Goal: Task Accomplishment & Management: Manage account settings

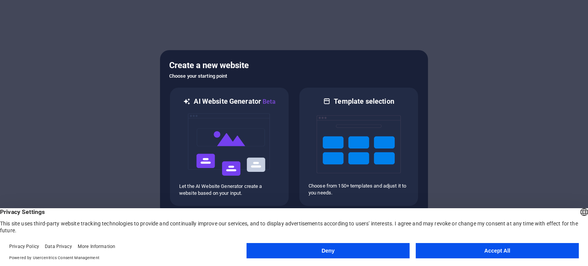
click at [492, 252] on button "Accept All" at bounding box center [497, 250] width 163 height 15
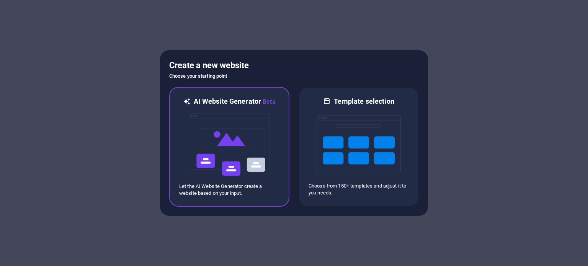
click at [224, 138] on img at bounding box center [229, 144] width 84 height 77
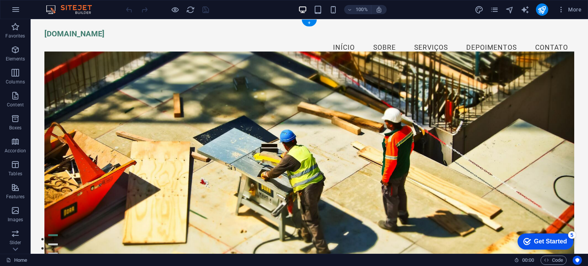
scroll to position [115, 0]
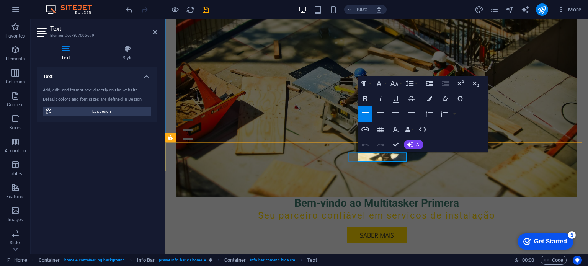
click at [499, 247] on div "Bem-vindo ao Multitasker Primera Seu parceiro confiável em serviços de instalaç…" at bounding box center [377, 113] width 402 height 322
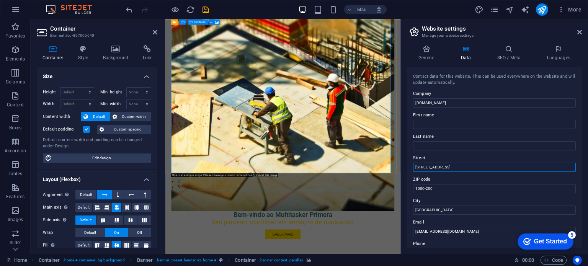
click at [429, 167] on input "Rua das Flores, 10" at bounding box center [494, 167] width 163 height 9
type input "[GEOGRAPHIC_DATA]"
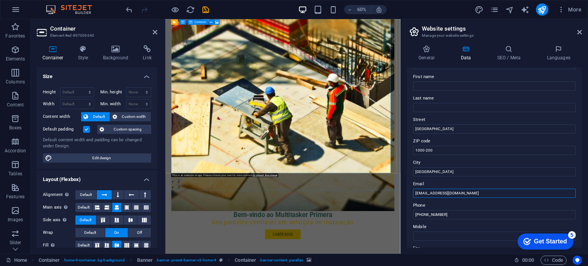
drag, startPoint x: 594, startPoint y: 213, endPoint x: 553, endPoint y: 310, distance: 105.6
click at [421, 192] on input "contato@multitaskerprimera.pt" at bounding box center [494, 193] width 163 height 9
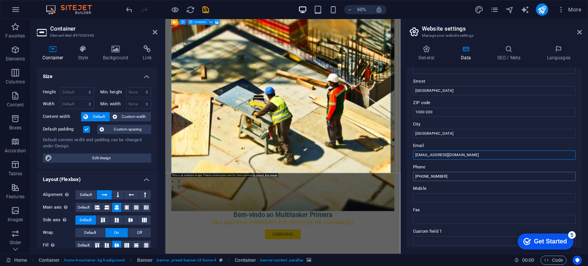
type input "[EMAIL_ADDRESS][DOMAIN_NAME]"
click at [457, 175] on input "+351 21 123 4567" at bounding box center [494, 176] width 163 height 9
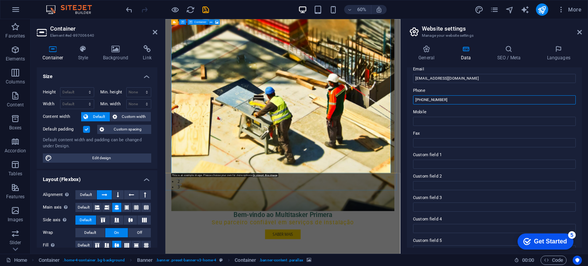
scroll to position [187, 0]
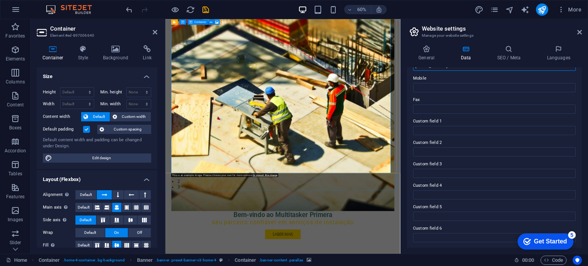
type input "[PHONE_NUMBER]"
click at [542, 243] on div "Get Started" at bounding box center [550, 241] width 33 height 7
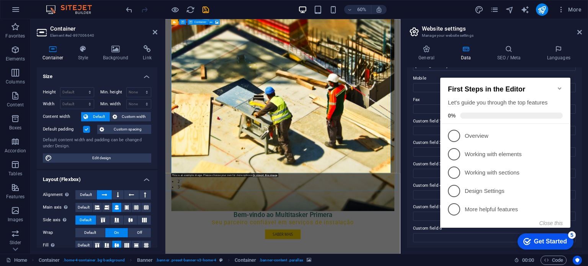
click at [558, 87] on icon "Minimize checklist" at bounding box center [560, 88] width 6 height 6
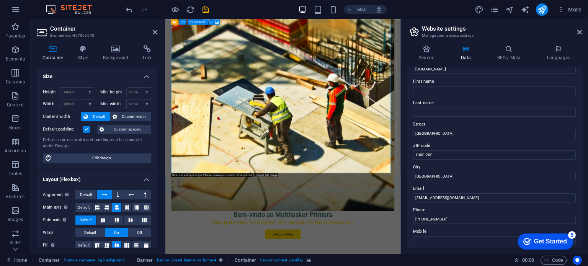
scroll to position [0, 0]
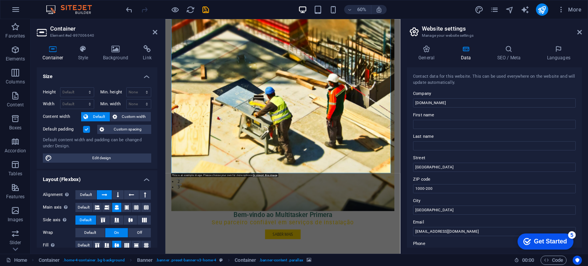
click at [541, 242] on div "Get Started" at bounding box center [550, 241] width 33 height 7
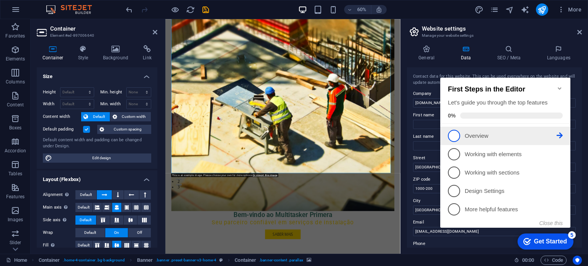
click at [479, 136] on p "Overview - incomplete" at bounding box center [511, 136] width 92 height 8
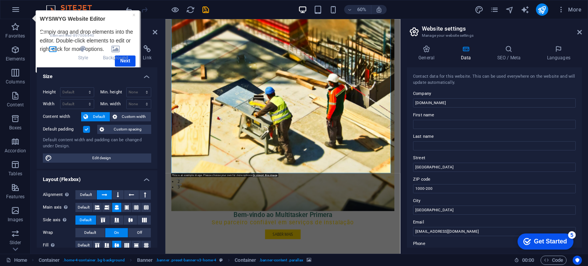
click at [127, 62] on div "Container Style Background Link Size Height Default px rem % vh vw Min. height …" at bounding box center [97, 146] width 121 height 203
click at [127, 61] on h4 "Background" at bounding box center [117, 53] width 40 height 16
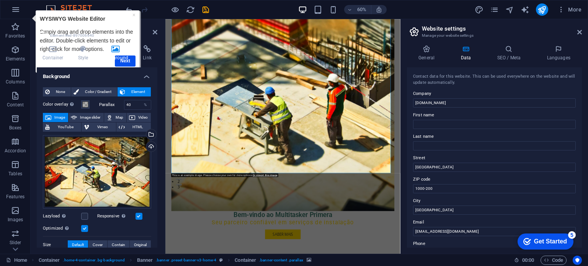
click at [136, 62] on div "Container Style Background Link Size Height Default px rem % vh vw Min. height …" at bounding box center [97, 146] width 121 height 203
click at [133, 11] on link "×" at bounding box center [134, 14] width 3 height 6
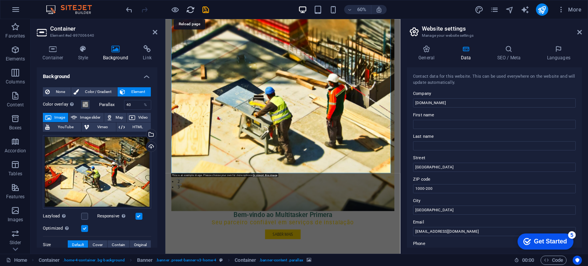
click at [189, 5] on icon "reload" at bounding box center [190, 9] width 9 height 9
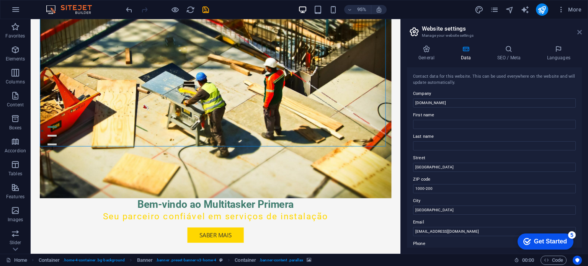
click at [579, 33] on icon at bounding box center [580, 32] width 5 height 6
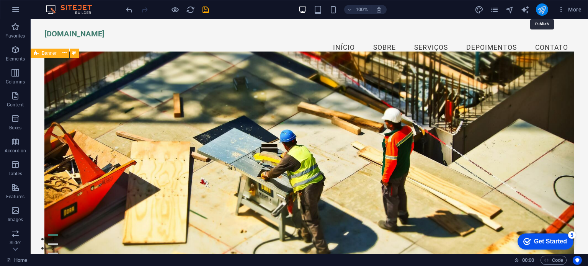
click at [540, 6] on icon "publish" at bounding box center [542, 9] width 9 height 9
click at [18, 211] on icon "button" at bounding box center [15, 210] width 9 height 9
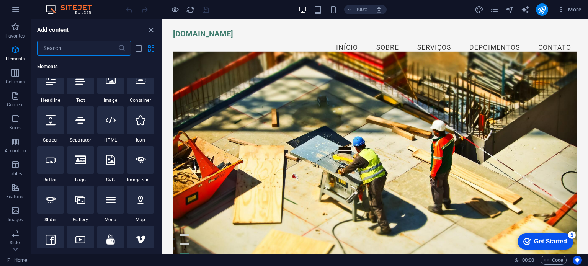
scroll to position [3883, 0]
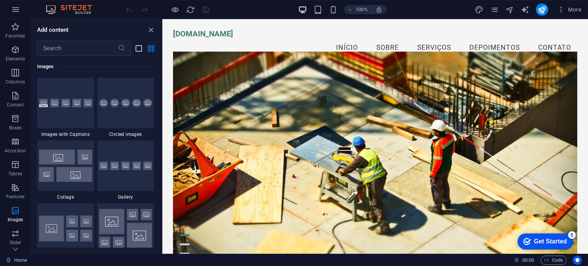
click at [139, 49] on icon "list-view" at bounding box center [138, 48] width 9 height 9
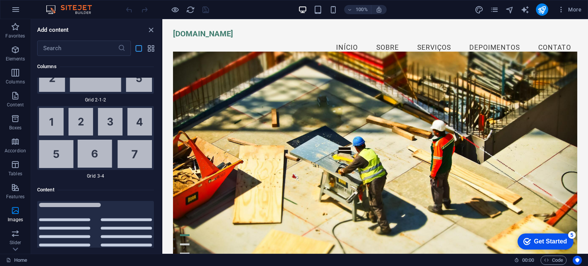
scroll to position [9220, 0]
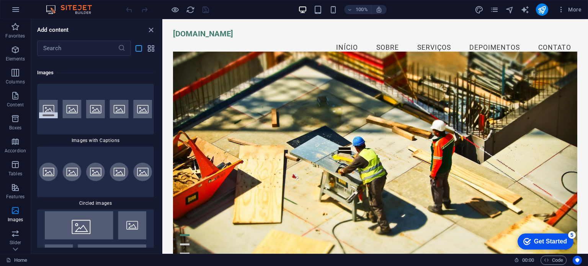
click at [139, 49] on icon "list-view" at bounding box center [138, 48] width 9 height 9
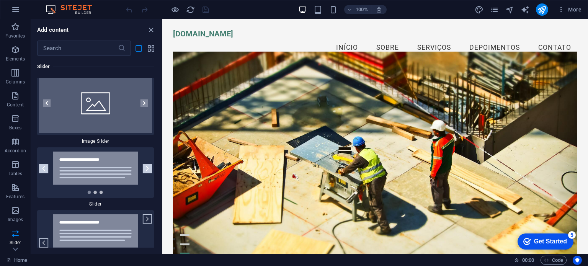
scroll to position [10178, 0]
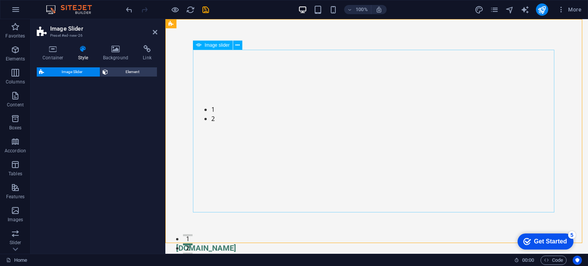
select select "rem"
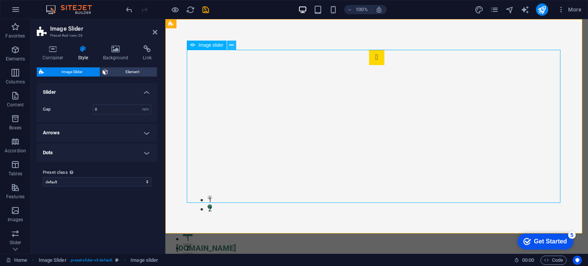
click at [229, 46] on icon at bounding box center [231, 45] width 4 height 8
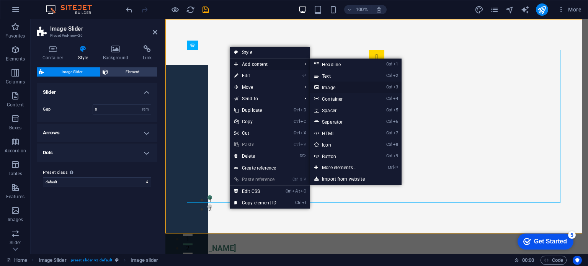
click at [357, 88] on link "Ctrl 3 Image" at bounding box center [341, 87] width 63 height 11
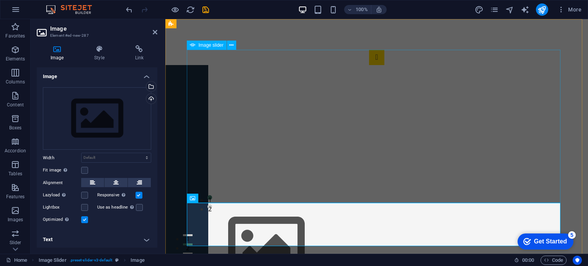
scroll to position [115, 0]
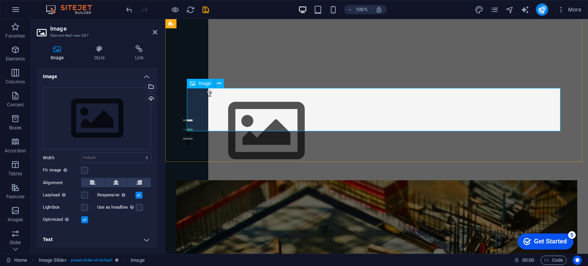
click at [236, 117] on figure "Image Slider" at bounding box center [377, 131] width 374 height 86
click at [217, 81] on icon at bounding box center [219, 84] width 4 height 8
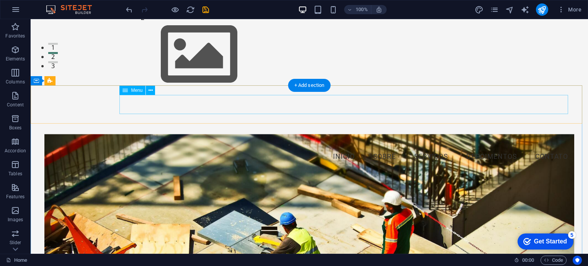
scroll to position [0, 0]
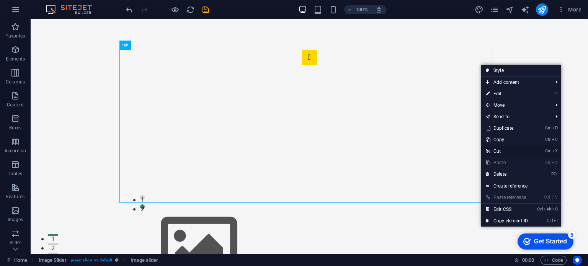
click at [512, 150] on link "Ctrl X Cut" at bounding box center [506, 151] width 51 height 11
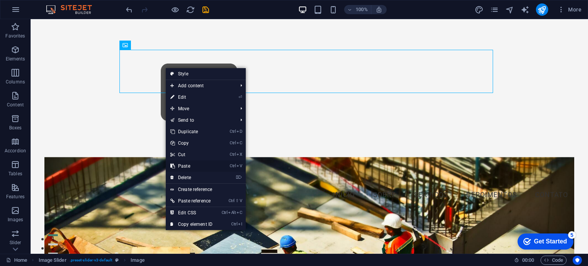
click at [187, 165] on link "Ctrl V Paste" at bounding box center [191, 165] width 51 height 11
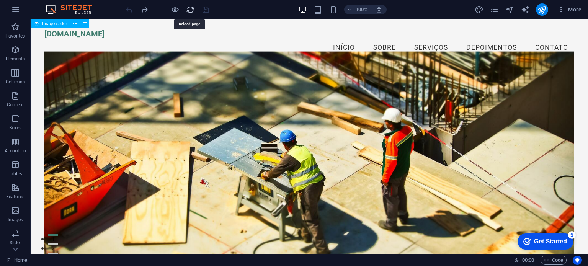
click at [190, 11] on icon "reload" at bounding box center [190, 9] width 9 height 9
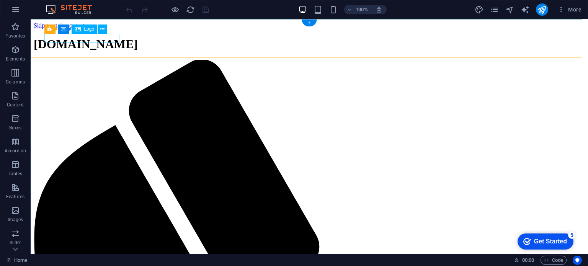
click at [85, 38] on div "[DOMAIN_NAME]" at bounding box center [310, 44] width 552 height 14
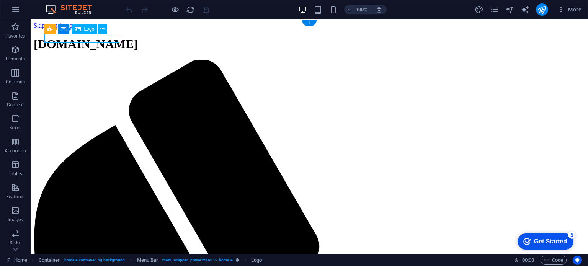
click at [46, 38] on div "[DOMAIN_NAME]" at bounding box center [310, 44] width 552 height 14
click at [96, 39] on div "[DOMAIN_NAME]" at bounding box center [310, 44] width 552 height 14
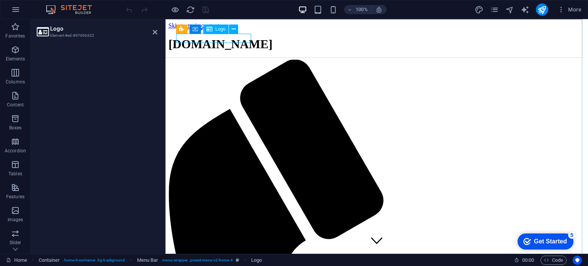
click at [184, 38] on div "[DOMAIN_NAME]" at bounding box center [377, 44] width 417 height 14
drag, startPoint x: 250, startPoint y: 39, endPoint x: 218, endPoint y: 39, distance: 32.2
click at [218, 39] on div "[DOMAIN_NAME]" at bounding box center [377, 44] width 417 height 14
click at [178, 38] on div "[DOMAIN_NAME]" at bounding box center [377, 44] width 417 height 14
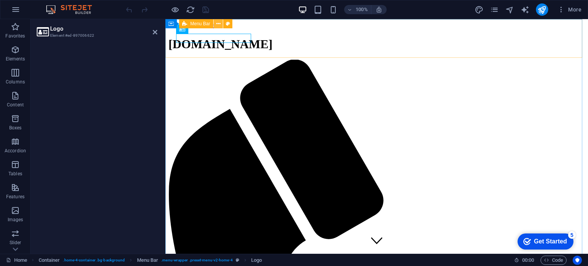
click at [219, 24] on icon at bounding box center [218, 24] width 4 height 8
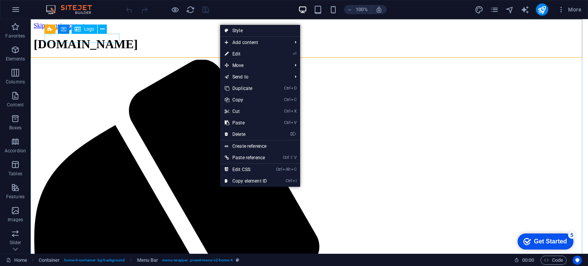
click at [71, 39] on div "[DOMAIN_NAME]" at bounding box center [310, 44] width 552 height 14
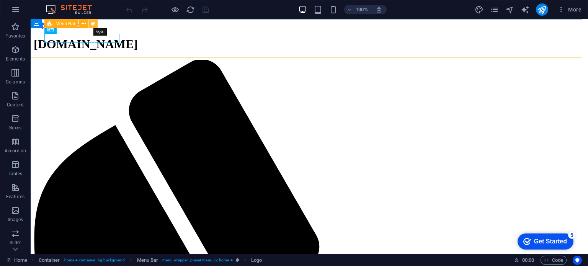
click at [91, 24] on icon at bounding box center [93, 24] width 4 height 8
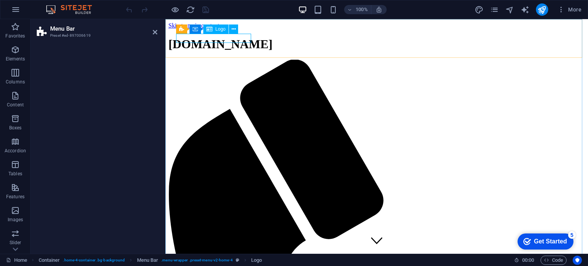
click at [186, 37] on div "[DOMAIN_NAME]" at bounding box center [377, 44] width 417 height 14
click at [189, 40] on div "[DOMAIN_NAME]" at bounding box center [377, 44] width 417 height 14
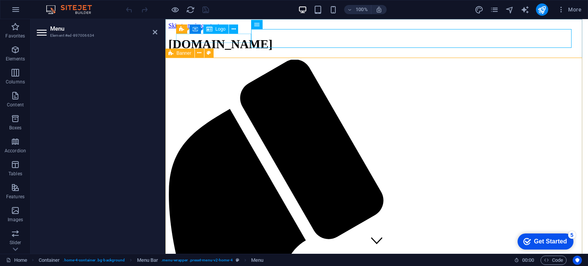
click at [222, 38] on div "[DOMAIN_NAME]" at bounding box center [377, 44] width 417 height 14
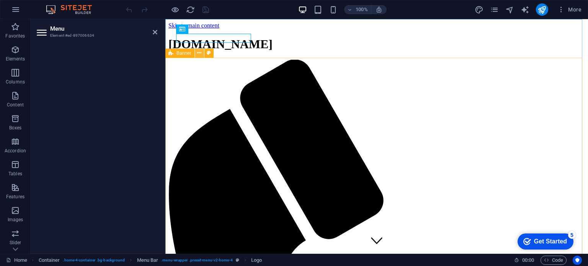
click at [200, 55] on icon at bounding box center [199, 53] width 4 height 8
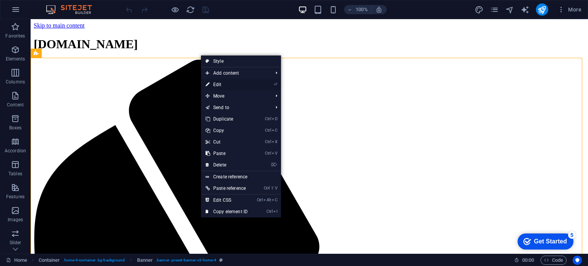
click at [237, 82] on link "⏎ Edit" at bounding box center [226, 84] width 51 height 11
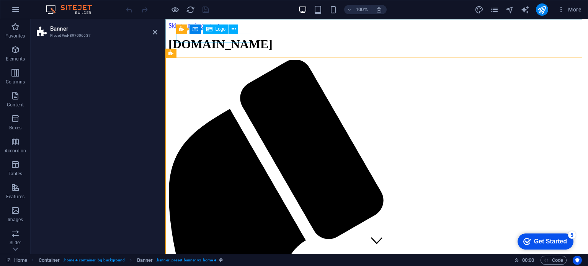
click at [222, 41] on div "[DOMAIN_NAME]" at bounding box center [377, 44] width 417 height 14
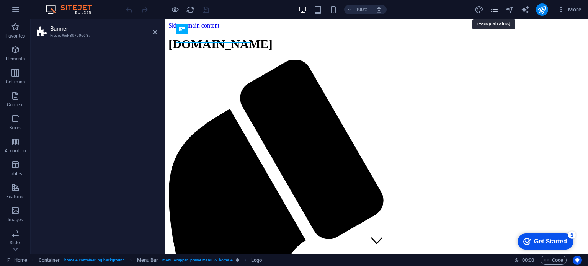
click at [497, 10] on icon "pages" at bounding box center [494, 9] width 9 height 9
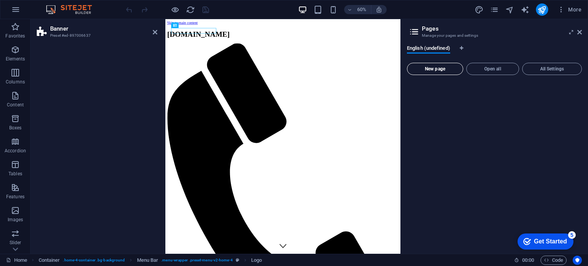
click at [443, 67] on span "New page" at bounding box center [435, 69] width 49 height 5
click at [497, 67] on span "Open all" at bounding box center [493, 69] width 46 height 5
click at [13, 35] on p "Favorites" at bounding box center [15, 36] width 20 height 6
click at [15, 56] on p "Elements" at bounding box center [16, 59] width 20 height 6
click at [70, 11] on img at bounding box center [72, 9] width 57 height 9
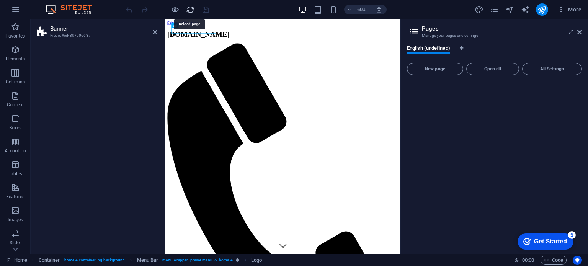
click at [190, 9] on icon "reload" at bounding box center [190, 9] width 9 height 9
click at [444, 49] on span "English (undefined)" at bounding box center [428, 49] width 43 height 11
click at [462, 47] on icon "Language Tabs" at bounding box center [461, 48] width 3 height 5
click at [561, 72] on button "All Settings" at bounding box center [552, 69] width 60 height 12
click at [557, 65] on button "All Settings" at bounding box center [552, 69] width 60 height 12
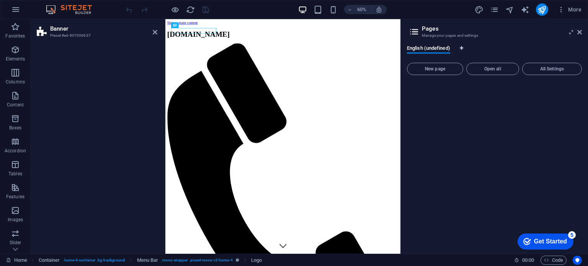
click at [463, 49] on icon "Language Tabs" at bounding box center [461, 48] width 3 height 5
click at [581, 12] on span "More" at bounding box center [570, 10] width 24 height 8
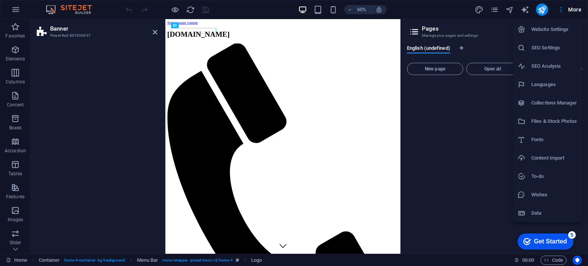
click at [545, 82] on h6 "Languages" at bounding box center [555, 84] width 46 height 9
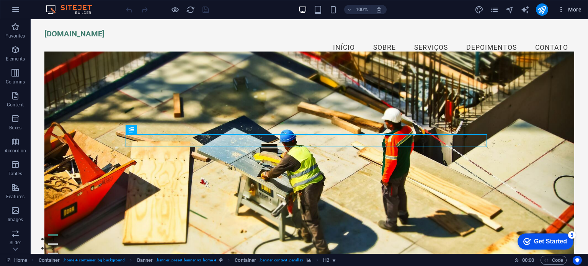
click at [579, 9] on span "More" at bounding box center [570, 10] width 24 height 8
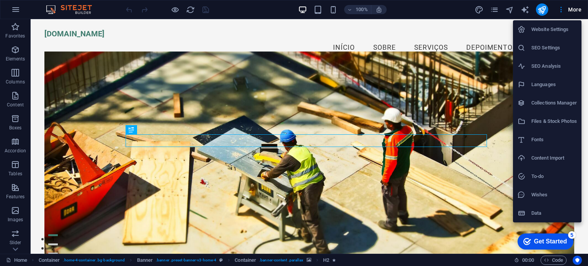
click at [548, 33] on h6 "Website Settings" at bounding box center [555, 29] width 46 height 9
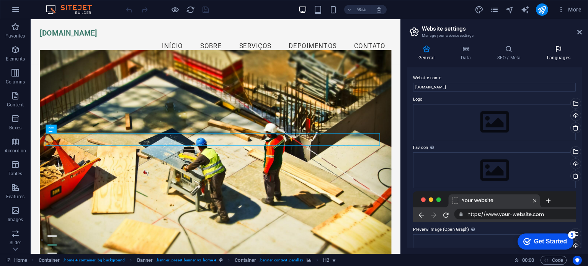
click at [563, 53] on h4 "Languages" at bounding box center [558, 53] width 47 height 16
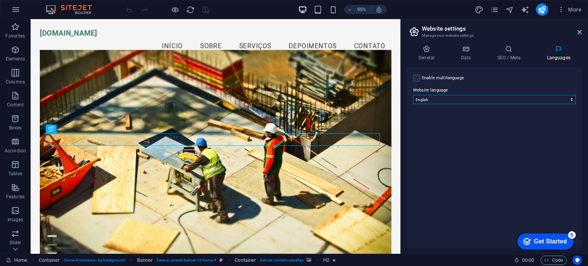
click at [493, 99] on select "Abkhazian Afar Afrikaans Akan Albanian Amharic Arabic Aragonese Armenian Assame…" at bounding box center [494, 99] width 163 height 9
select select "128"
click at [413, 95] on select "Abkhazian Afar Afrikaans Akan Albanian Amharic Arabic Aragonese Armenian Assame…" at bounding box center [494, 99] width 163 height 9
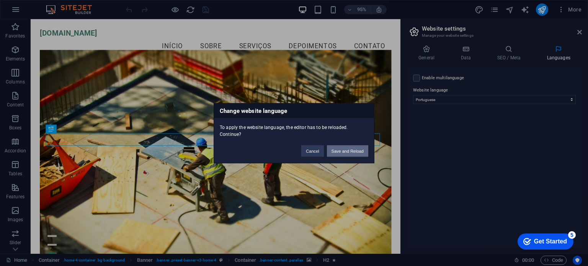
click at [348, 151] on button "Save and Reload" at bounding box center [347, 150] width 41 height 11
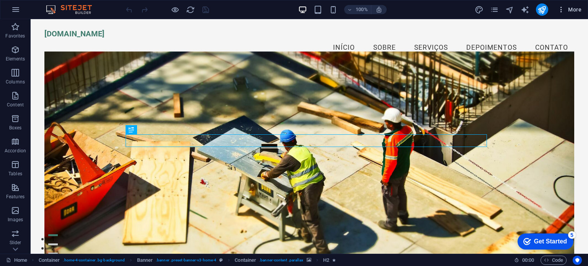
click at [579, 10] on span "More" at bounding box center [570, 10] width 24 height 8
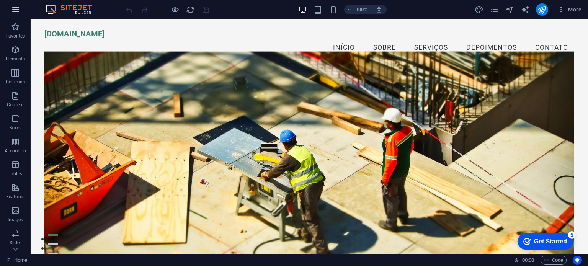
click at [10, 13] on button "button" at bounding box center [16, 9] width 18 height 18
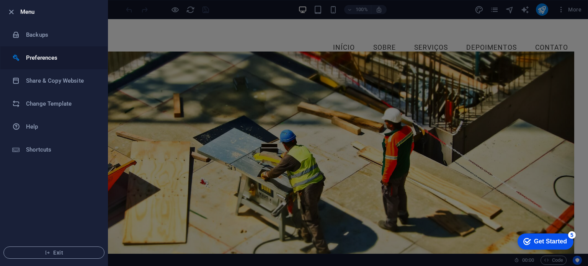
click at [51, 57] on h6 "Preferences" at bounding box center [61, 57] width 71 height 9
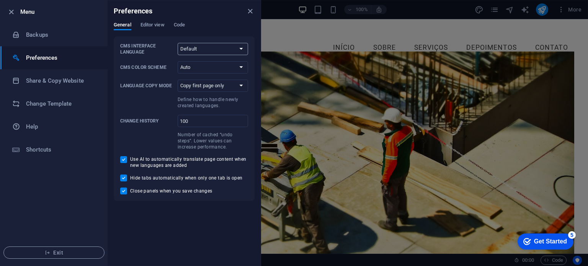
click at [234, 47] on select "Default Deutsch English Español Français Magyar Italiano Nederlands Polski Port…" at bounding box center [213, 49] width 70 height 12
select select "pt"
click at [178, 43] on select "Default Deutsch English Español Français Magyar Italiano Nederlands Polski Port…" at bounding box center [213, 49] width 70 height 12
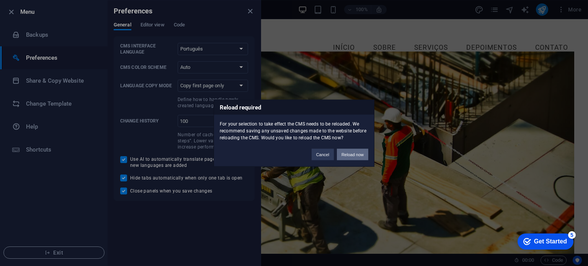
click at [349, 154] on button "Reload now" at bounding box center [352, 154] width 31 height 11
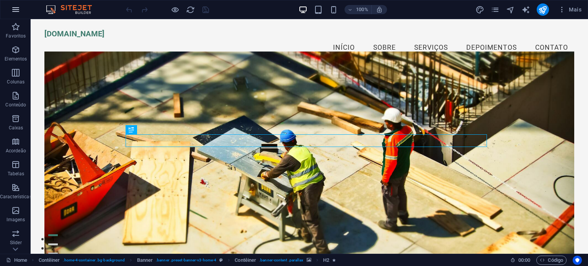
click at [15, 6] on icon "button" at bounding box center [15, 9] width 9 height 9
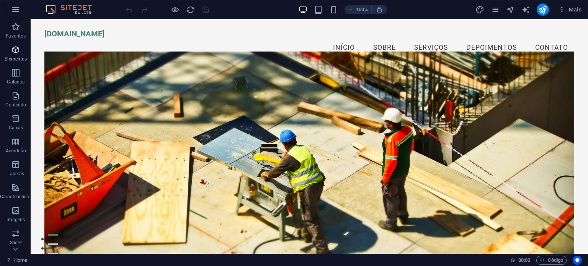
click at [15, 52] on icon "button" at bounding box center [15, 49] width 9 height 9
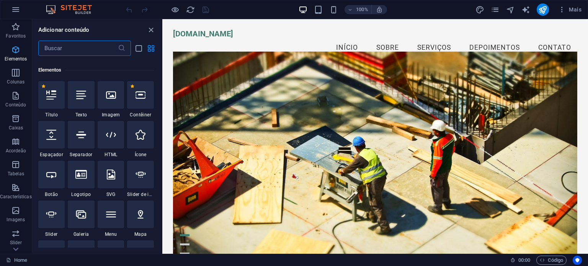
scroll to position [81, 0]
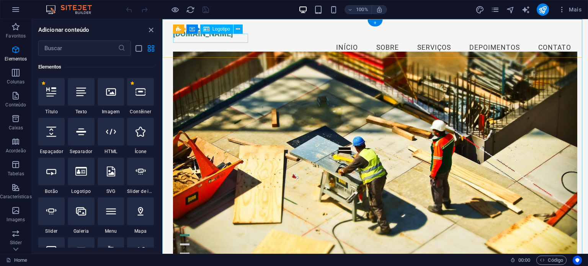
click at [195, 36] on div "[DOMAIN_NAME]" at bounding box center [375, 33] width 404 height 9
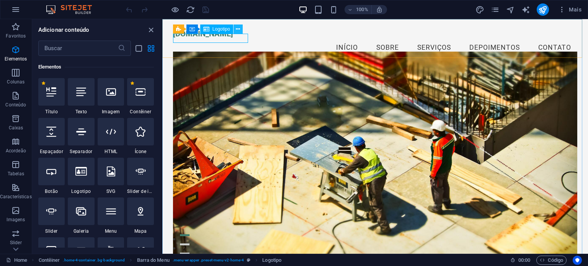
click at [239, 29] on icon at bounding box center [238, 29] width 4 height 8
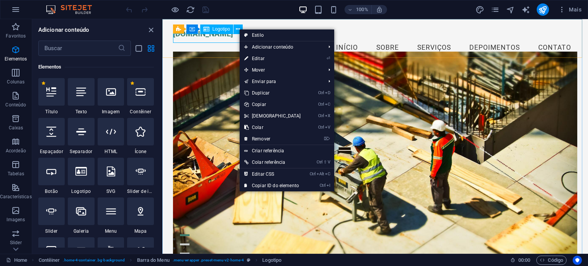
click at [222, 28] on span "Logotipo" at bounding box center [222, 29] width 18 height 5
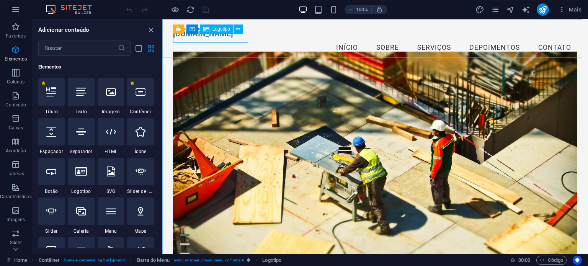
click at [209, 29] on icon at bounding box center [206, 29] width 6 height 9
drag, startPoint x: 209, startPoint y: 29, endPoint x: 236, endPoint y: 27, distance: 27.2
click at [236, 27] on div "Barra do Menu Contêiner Logotipo" at bounding box center [210, 30] width 75 height 10
click at [208, 31] on icon at bounding box center [206, 29] width 6 height 9
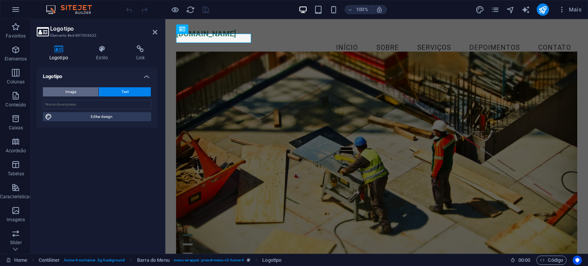
click at [73, 92] on span "Image" at bounding box center [70, 91] width 11 height 9
select select "DISABLED_OPTION_VALUE"
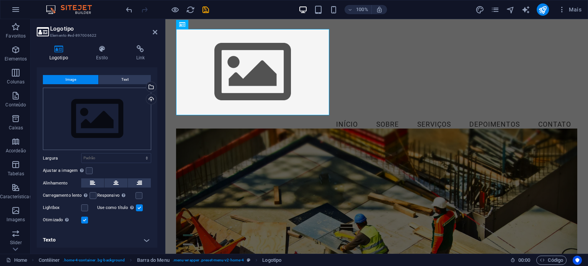
scroll to position [0, 0]
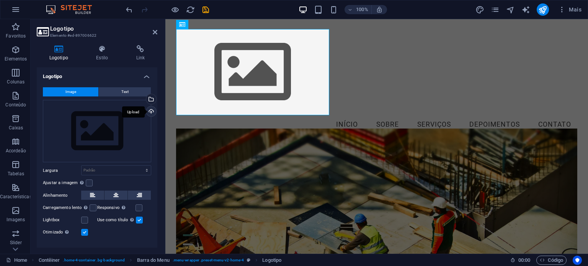
click at [151, 111] on div "Upload" at bounding box center [150, 111] width 11 height 11
click at [152, 107] on div "Upload" at bounding box center [150, 111] width 11 height 11
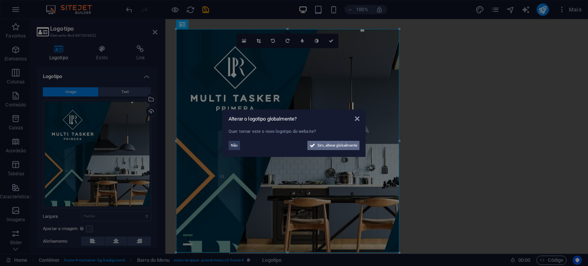
click at [330, 147] on span "Sim, alterar globalmente" at bounding box center [337, 145] width 40 height 9
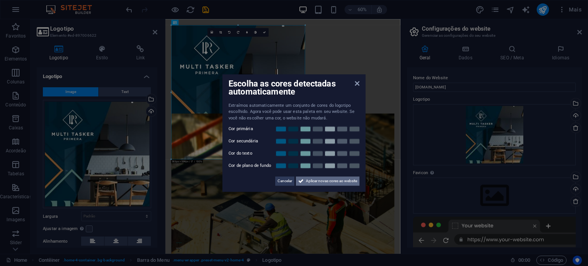
click at [332, 182] on span "Aplicar novas cores ao website" at bounding box center [331, 181] width 51 height 9
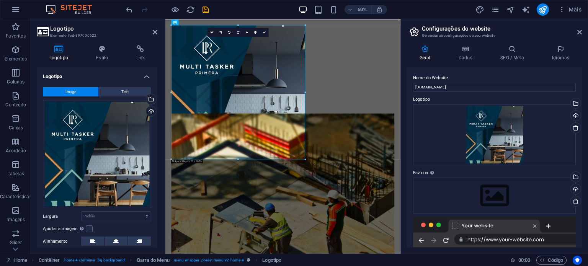
drag, startPoint x: 409, startPoint y: 136, endPoint x: 553, endPoint y: 133, distance: 144.8
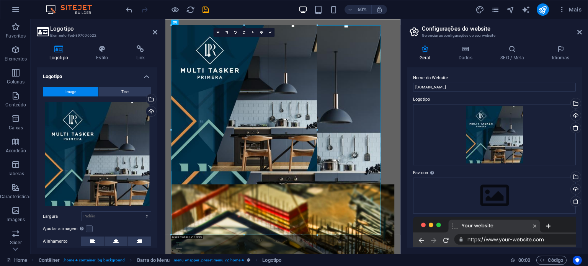
drag, startPoint x: 304, startPoint y: 91, endPoint x: 432, endPoint y: 82, distance: 127.4
type input "912"
select select "px"
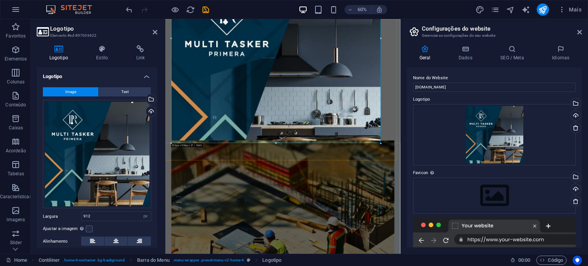
scroll to position [153, 0]
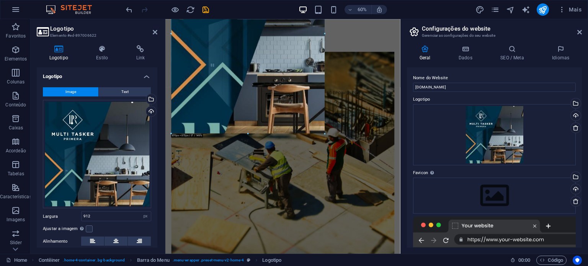
drag, startPoint x: 278, startPoint y: 144, endPoint x: 209, endPoint y: 52, distance: 114.4
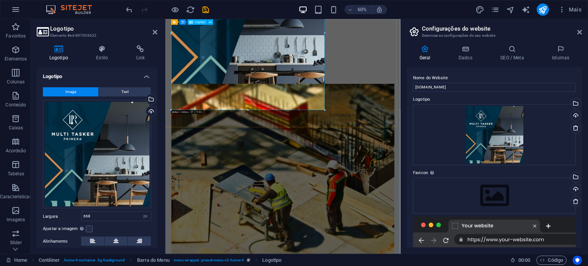
scroll to position [0, 0]
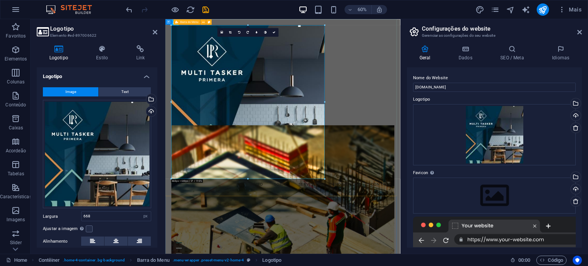
drag, startPoint x: 491, startPoint y: 121, endPoint x: 480, endPoint y: 158, distance: 38.4
drag, startPoint x: 491, startPoint y: 121, endPoint x: 462, endPoint y: 157, distance: 46.3
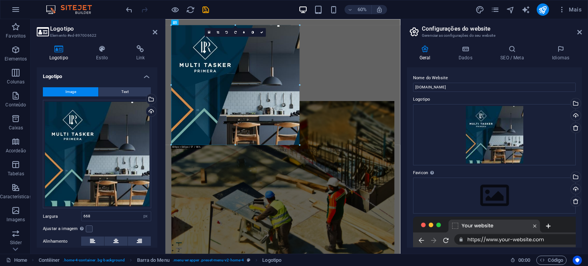
drag, startPoint x: 324, startPoint y: 177, endPoint x: 172, endPoint y: 123, distance: 160.8
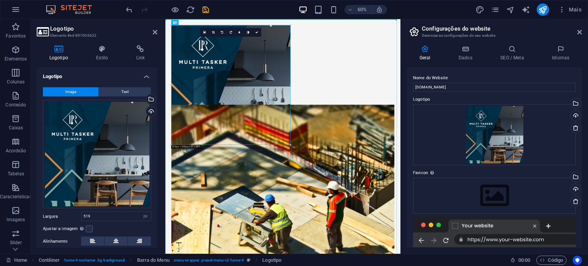
drag, startPoint x: 248, startPoint y: 92, endPoint x: 402, endPoint y: 89, distance: 154.0
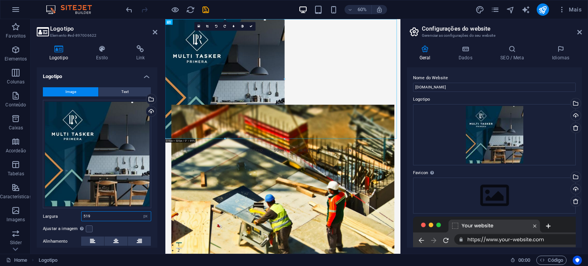
click at [92, 212] on input "519" at bounding box center [116, 216] width 69 height 9
click at [89, 226] on label at bounding box center [89, 229] width 7 height 7
click at [0, 0] on input "Ajustar a imagem Ajustar a imagem automaticamente a uma largura e altura fixas" at bounding box center [0, 0] width 0 height 0
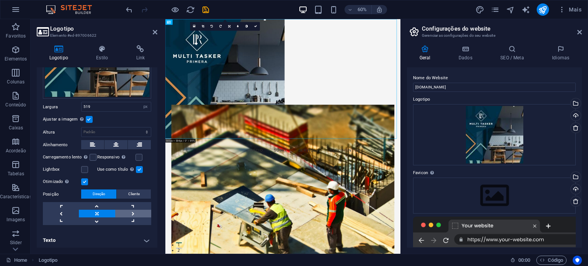
click at [127, 210] on link at bounding box center [133, 214] width 36 height 8
click at [100, 210] on link at bounding box center [97, 214] width 36 height 8
drag, startPoint x: 324, startPoint y: 74, endPoint x: 443, endPoint y: 76, distance: 119.9
click at [443, 76] on div at bounding box center [361, 118] width 392 height 199
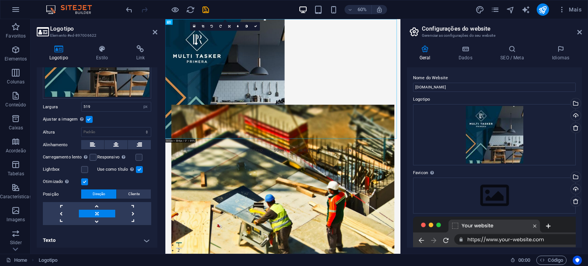
click at [139, 169] on label at bounding box center [139, 169] width 7 height 7
click at [0, 0] on input "Use como título A imagem será envolvida em uma tag com título H1. Útil para dar…" at bounding box center [0, 0] width 0 height 0
click at [139, 169] on label at bounding box center [139, 169] width 7 height 7
click at [0, 0] on input "Use como título A imagem será envolvida em uma tag com título H1. Útil para dar…" at bounding box center [0, 0] width 0 height 0
click at [93, 157] on label at bounding box center [93, 157] width 7 height 7
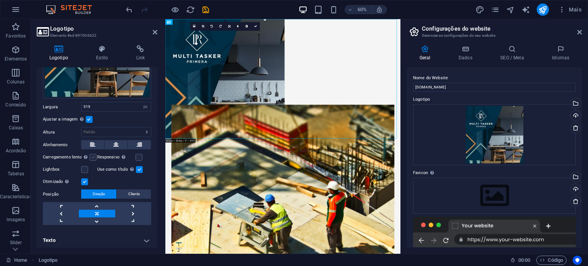
click at [0, 0] on input "Carregamento lento Carregar imagens após o carregamento da página melhora a vel…" at bounding box center [0, 0] width 0 height 0
click at [130, 210] on link at bounding box center [133, 214] width 36 height 8
click at [131, 202] on link at bounding box center [133, 206] width 36 height 8
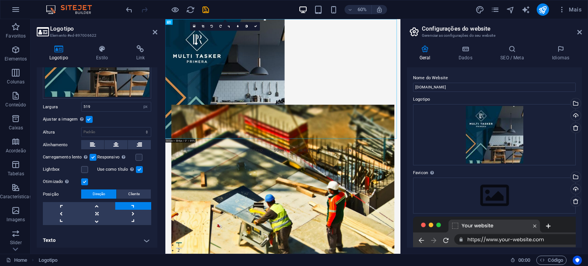
click at [91, 117] on label at bounding box center [89, 119] width 7 height 7
click at [0, 0] on input "Ajustar a imagem Ajustar a imagem automaticamente a uma largura e altura fixas" at bounding box center [0, 0] width 0 height 0
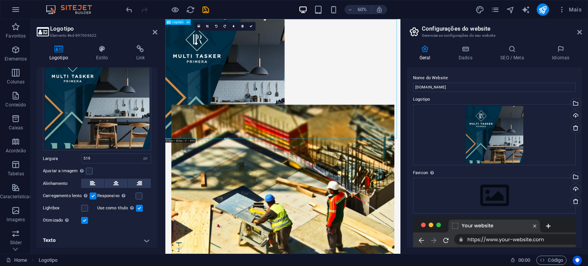
drag, startPoint x: 246, startPoint y: 128, endPoint x: 431, endPoint y: 129, distance: 185.0
click at [431, 129] on div at bounding box center [361, 118] width 392 height 199
click at [121, 181] on button at bounding box center [116, 183] width 23 height 9
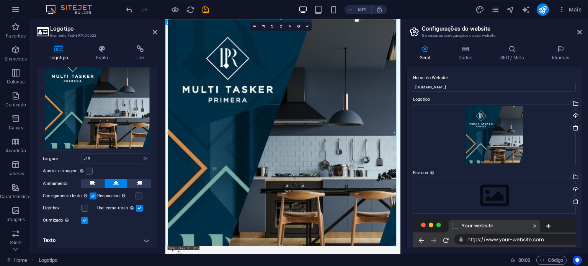
drag, startPoint x: 222, startPoint y: 76, endPoint x: 41, endPoint y: 76, distance: 181.2
type input "986"
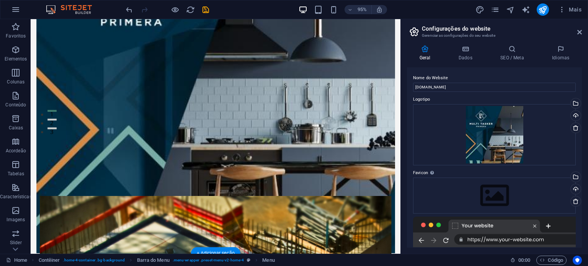
scroll to position [115, 0]
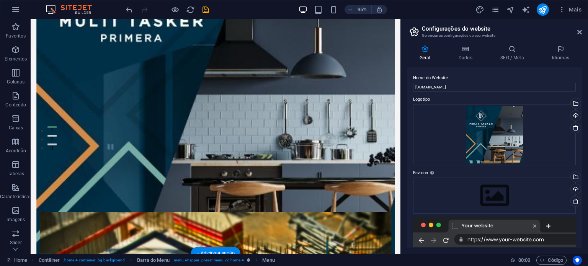
drag, startPoint x: 153, startPoint y: 223, endPoint x: 254, endPoint y: 70, distance: 183.4
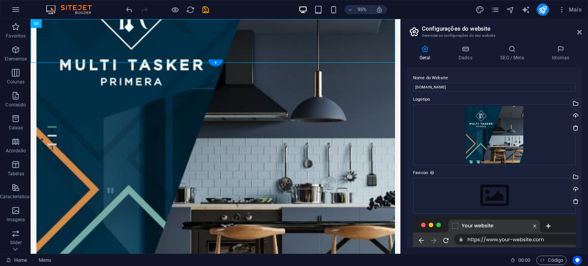
scroll to position [0, 0]
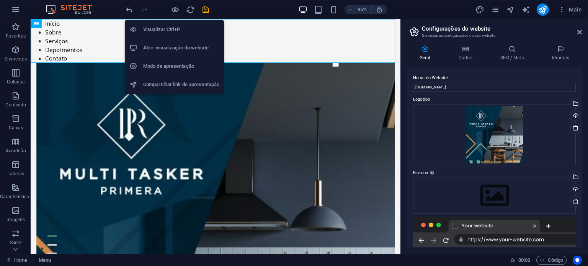
click at [128, 14] on div "Visualizar Ctrl+P Abrir visualização do website Modo de apresentação Compartilh…" at bounding box center [174, 54] width 99 height 80
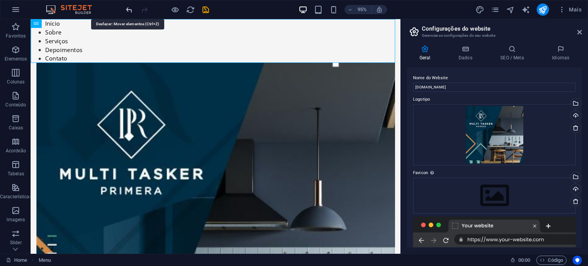
click at [129, 12] on icon "undo" at bounding box center [129, 9] width 9 height 9
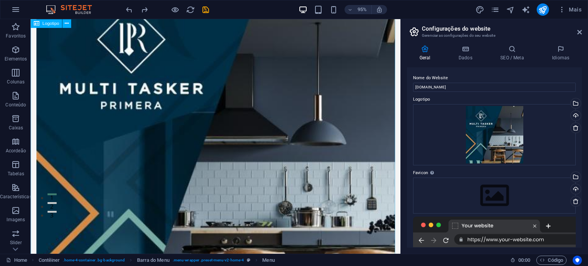
scroll to position [6, 0]
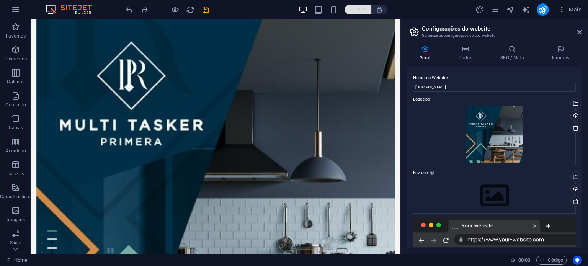
click at [347, 11] on button "95%" at bounding box center [358, 9] width 27 height 9
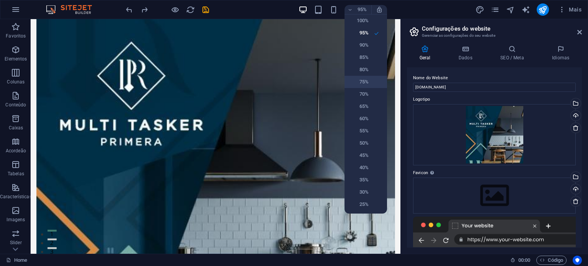
click at [370, 78] on li "75%" at bounding box center [366, 82] width 43 height 12
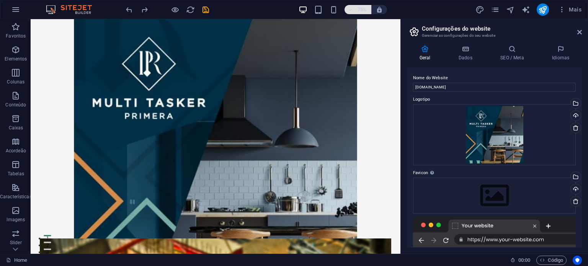
click at [358, 9] on h6 "75%" at bounding box center [362, 9] width 12 height 9
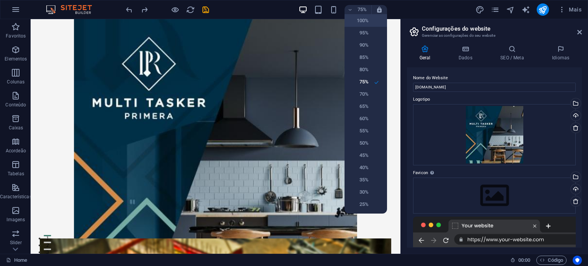
click at [366, 20] on h6 "100%" at bounding box center [359, 20] width 20 height 9
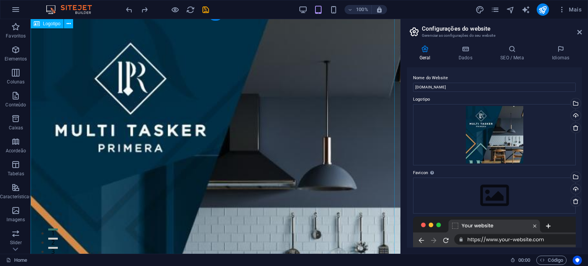
scroll to position [197, 0]
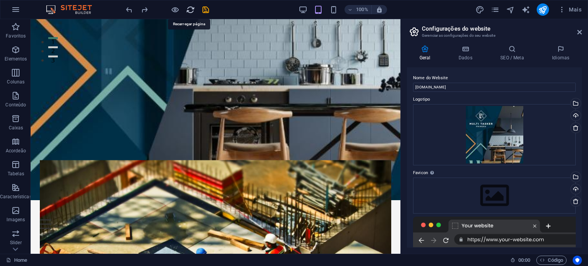
click at [190, 9] on icon "reload" at bounding box center [190, 9] width 9 height 9
click at [204, 8] on icon "save" at bounding box center [205, 9] width 9 height 9
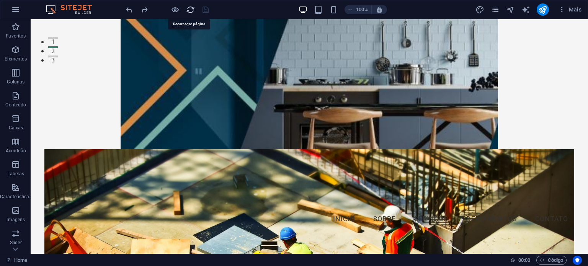
click at [187, 8] on icon "reload" at bounding box center [190, 9] width 9 height 9
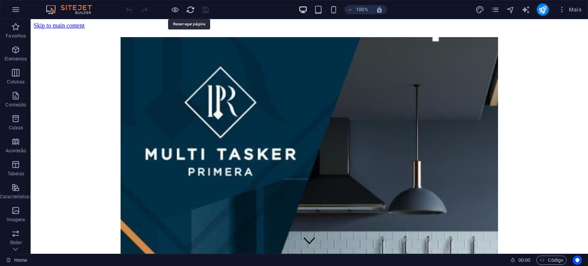
scroll to position [0, 0]
click at [542, 8] on icon "publish" at bounding box center [542, 9] width 9 height 9
